Goal: Task Accomplishment & Management: Complete application form

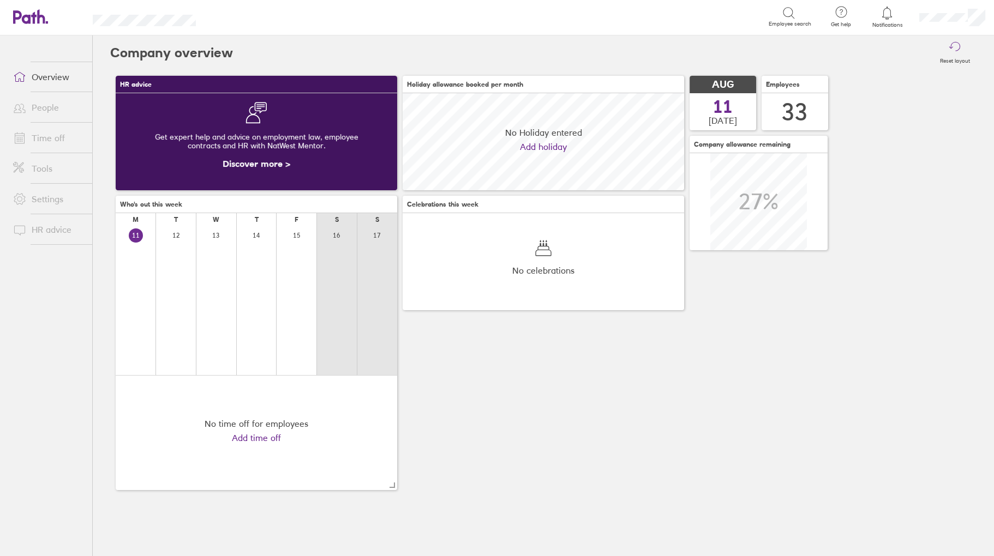
scroll to position [97, 281]
click at [46, 139] on link "Time off" at bounding box center [48, 138] width 88 height 22
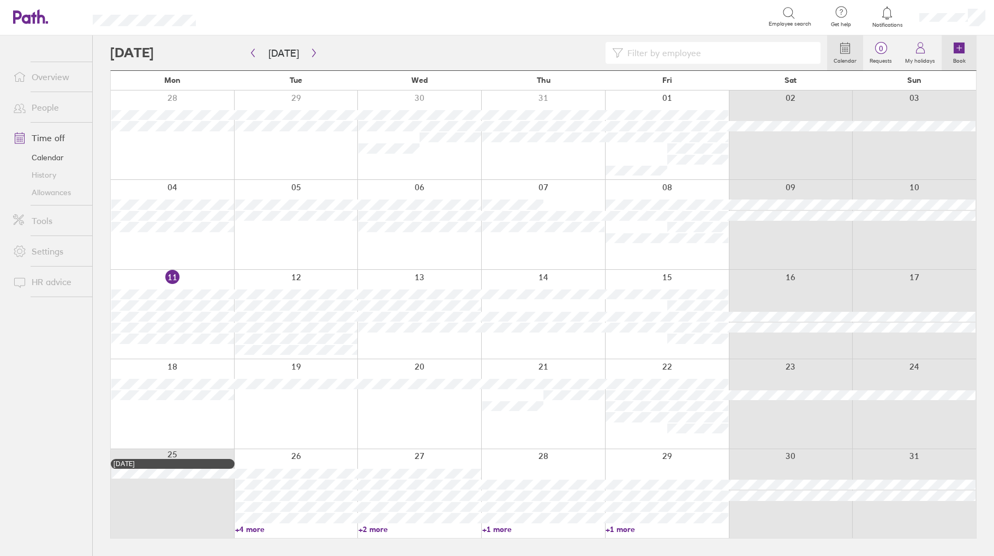
click at [950, 51] on link "Book" at bounding box center [958, 52] width 35 height 35
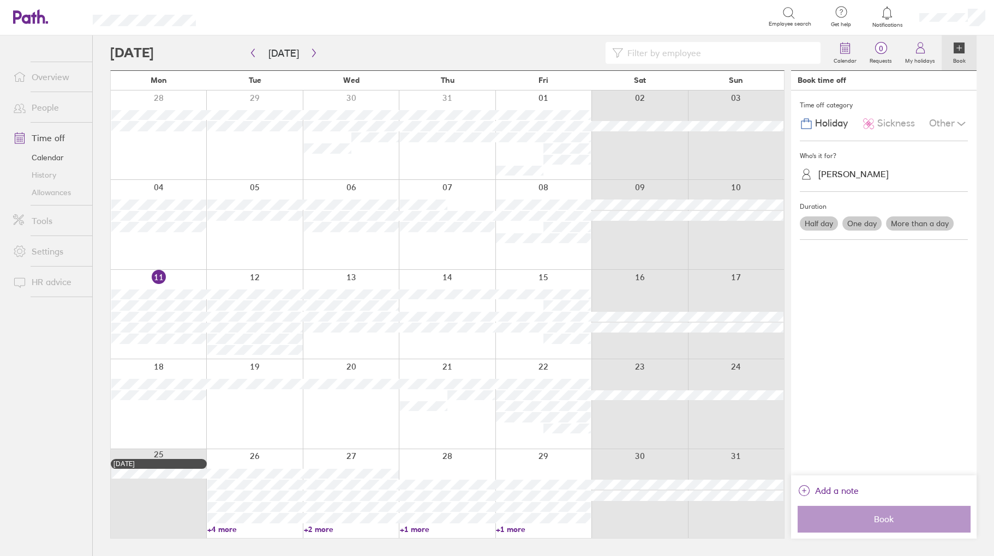
click at [894, 121] on span "Sickness" at bounding box center [896, 123] width 38 height 11
click at [954, 119] on icon at bounding box center [960, 123] width 13 height 13
click at [869, 193] on span "Unpaid leave" at bounding box center [846, 190] width 58 height 11
click at [830, 173] on div "[PERSON_NAME]" at bounding box center [853, 174] width 70 height 10
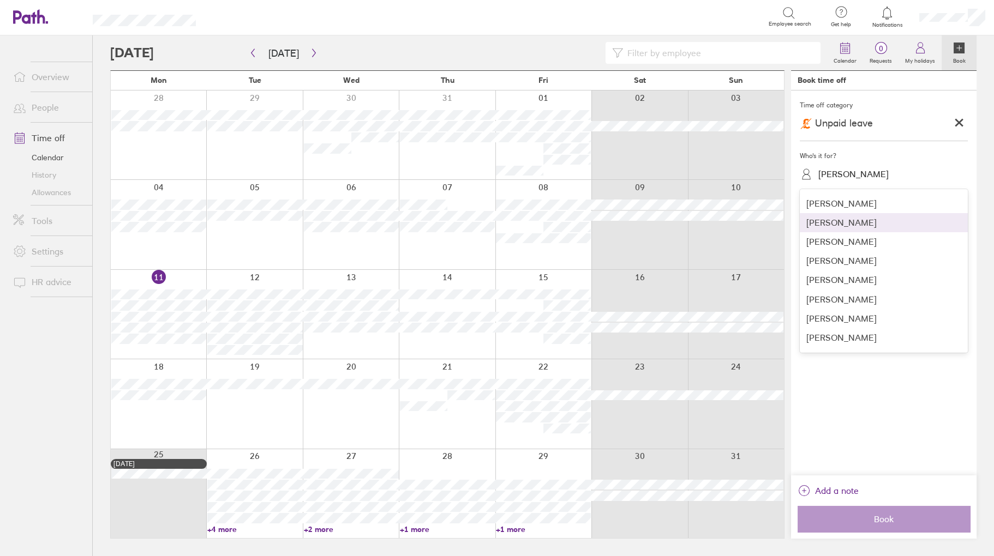
scroll to position [218, 0]
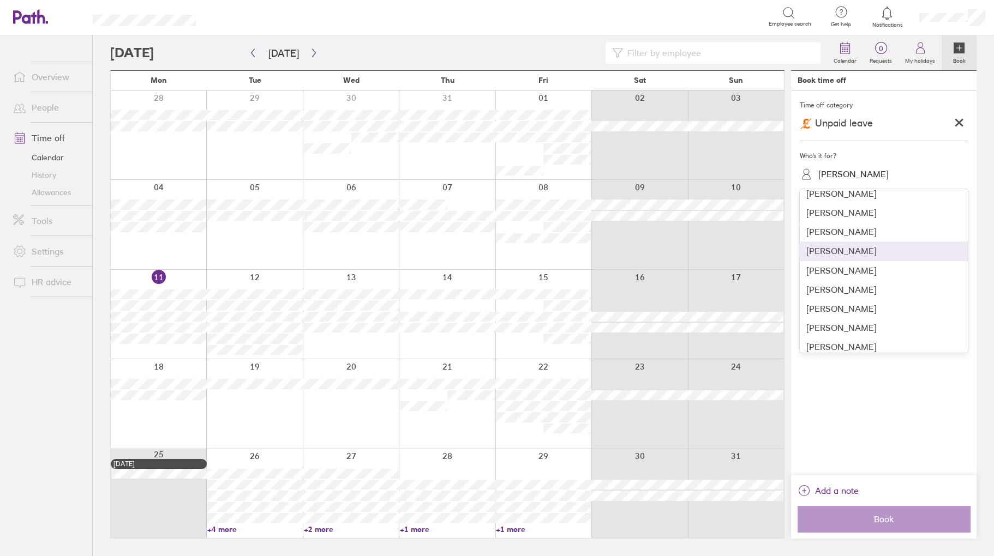
click at [833, 252] on div "[PERSON_NAME]" at bounding box center [884, 251] width 168 height 19
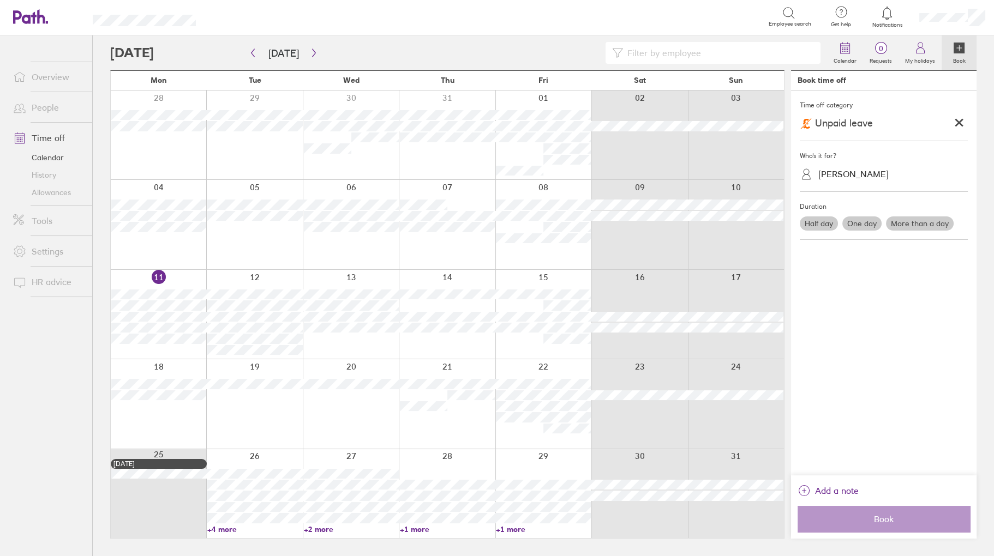
click at [860, 222] on label "One day" at bounding box center [861, 224] width 39 height 14
click at [0, 0] on input "One day" at bounding box center [0, 0] width 0 height 0
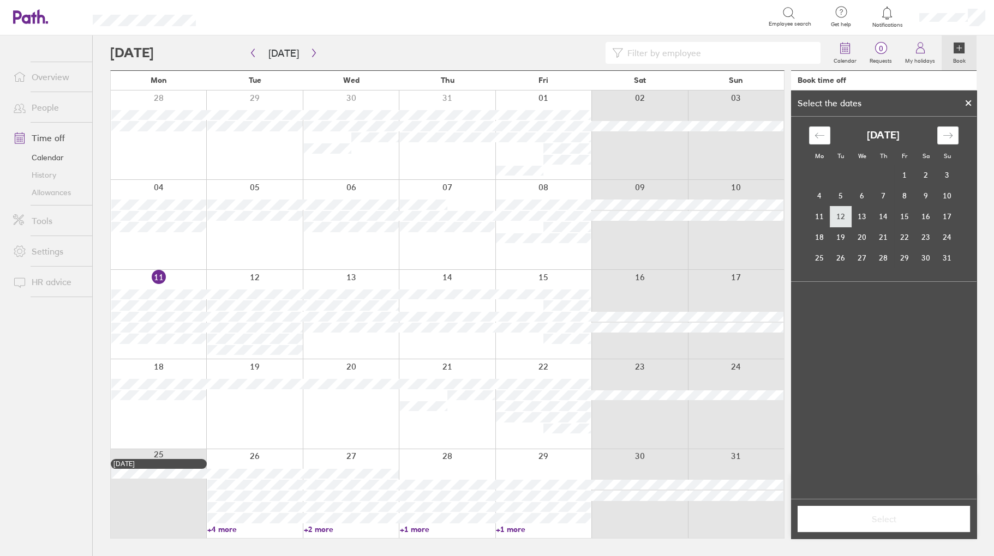
click at [849, 217] on td "12" at bounding box center [840, 216] width 21 height 21
click at [870, 519] on span "Select" at bounding box center [883, 519] width 157 height 10
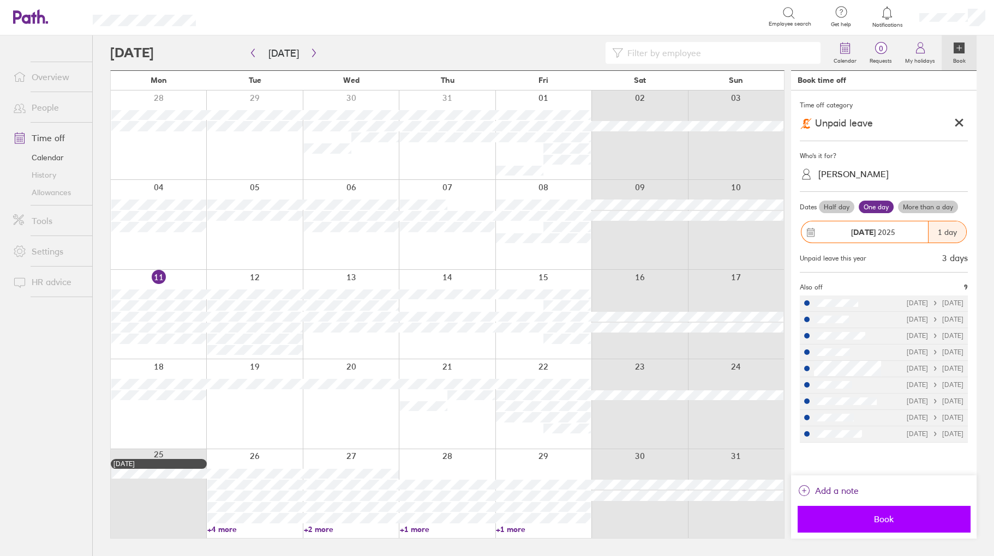
click at [909, 518] on span "Book" at bounding box center [883, 519] width 157 height 10
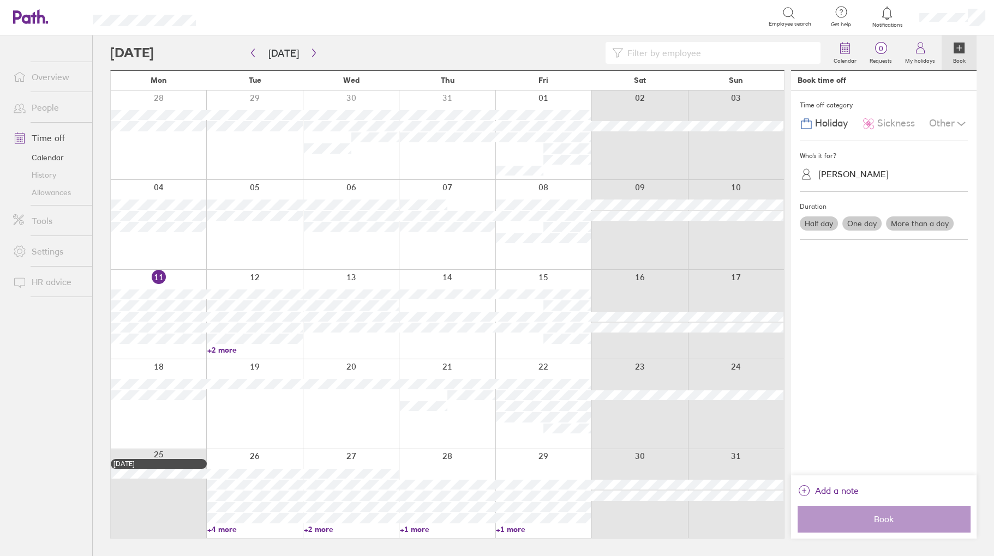
click at [218, 350] on link "+2 more" at bounding box center [254, 350] width 95 height 10
